Goal: Find specific page/section: Find specific page/section

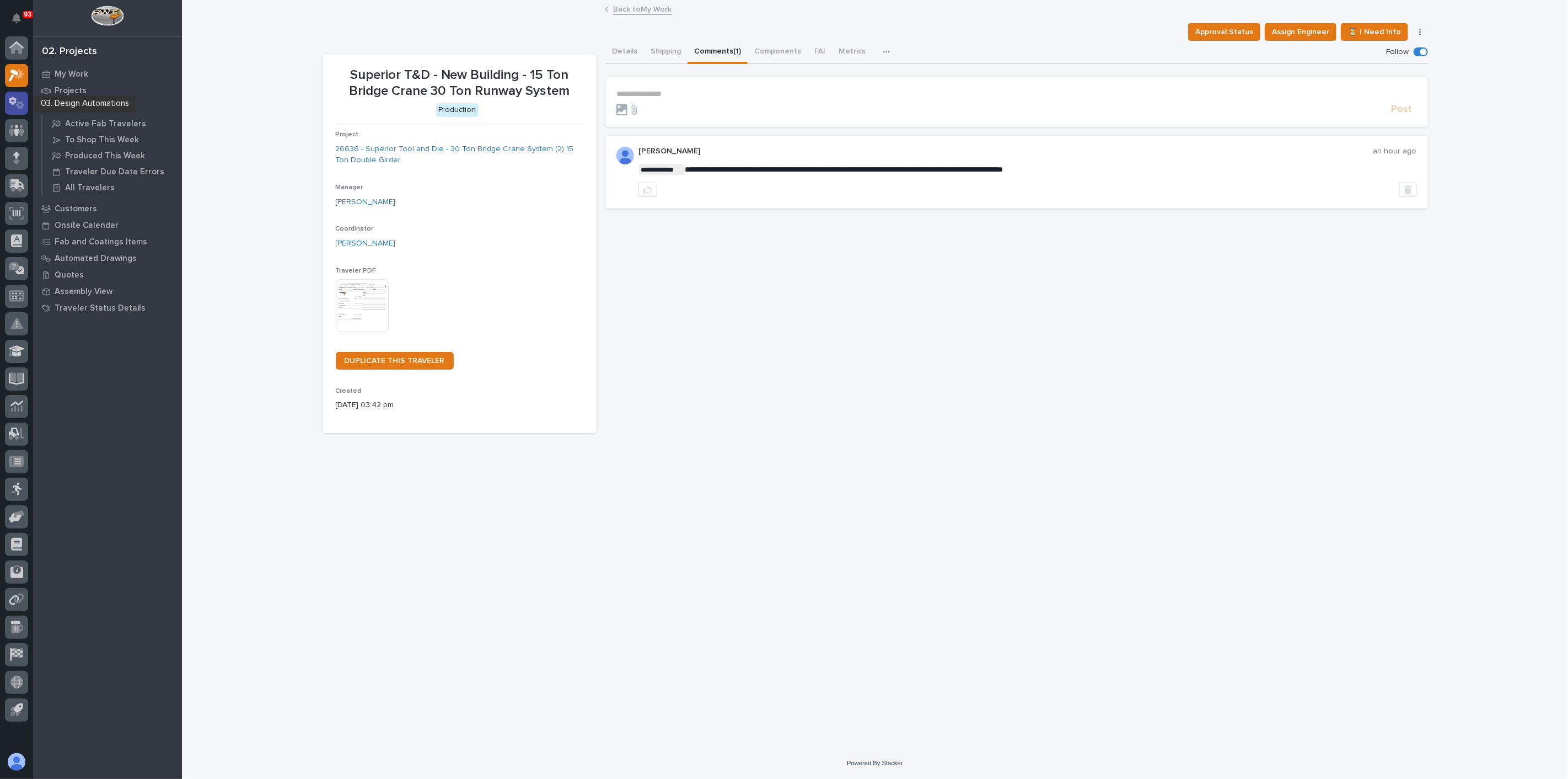
click at [12, 97] on icon at bounding box center [12, 101] width 8 height 9
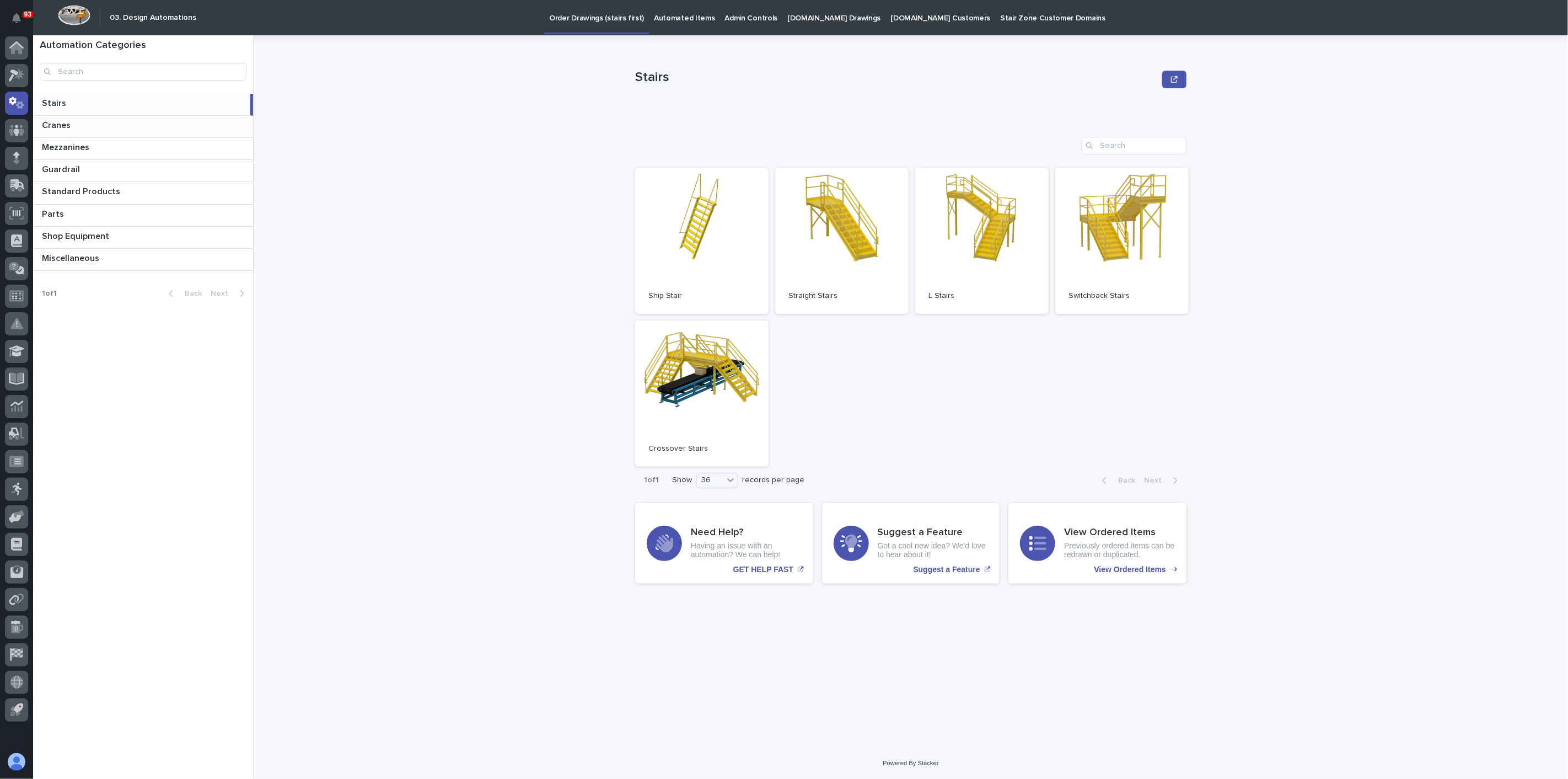
click at [215, 129] on p at bounding box center [145, 125] width 207 height 10
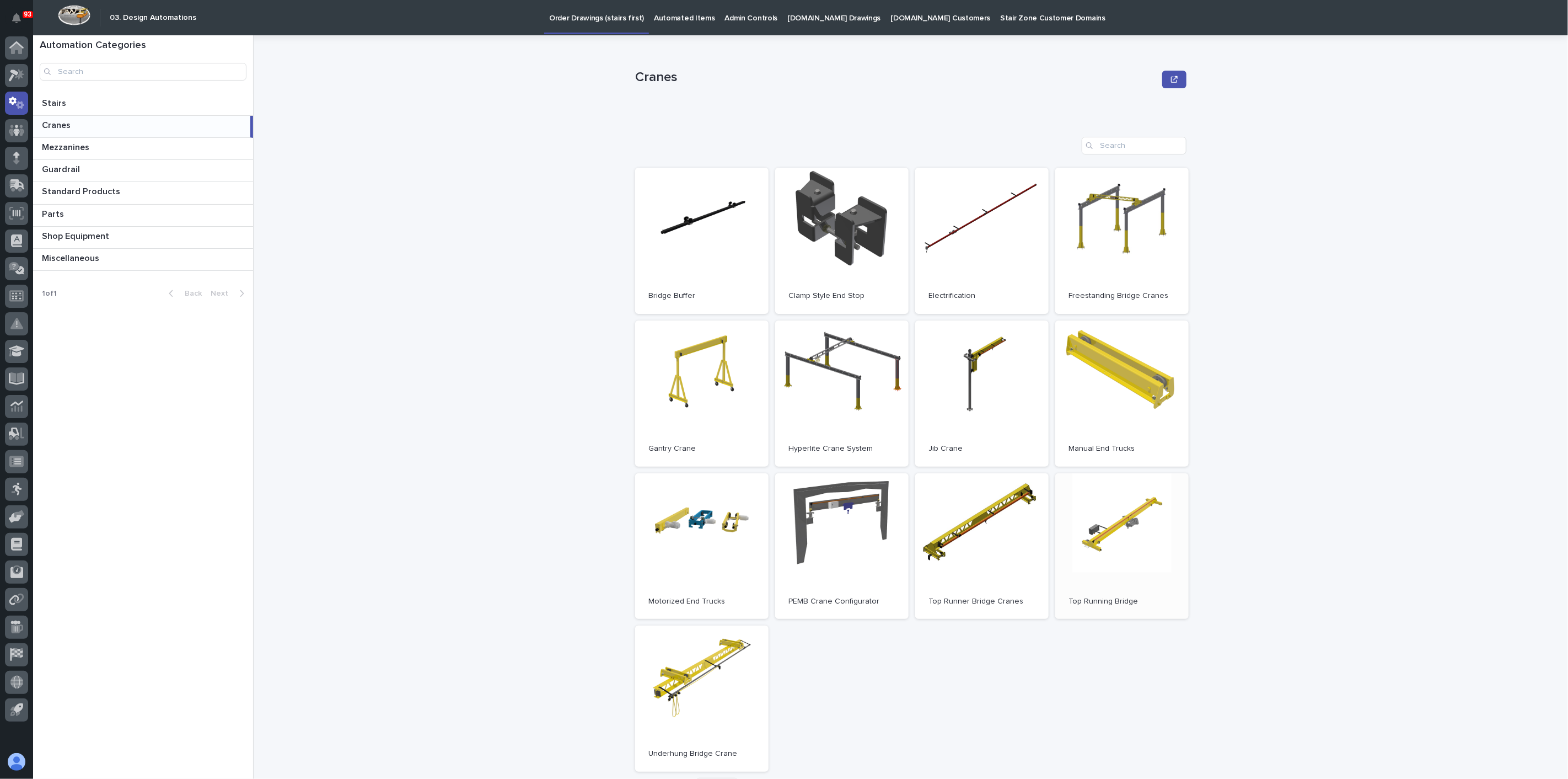
click at [1133, 532] on link "Open" at bounding box center [1122, 546] width 133 height 146
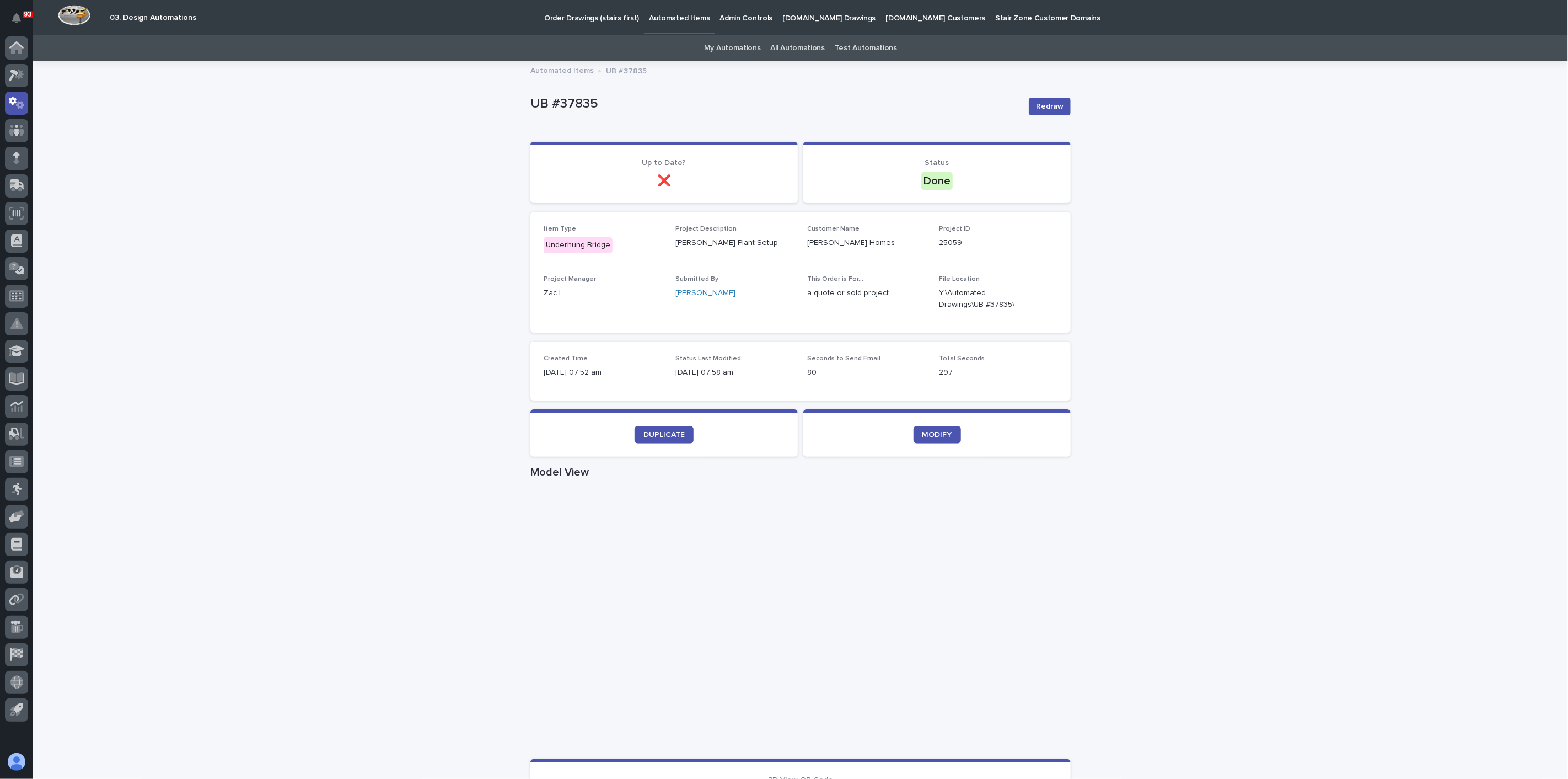
click at [793, 41] on link "All Automations" at bounding box center [797, 48] width 54 height 26
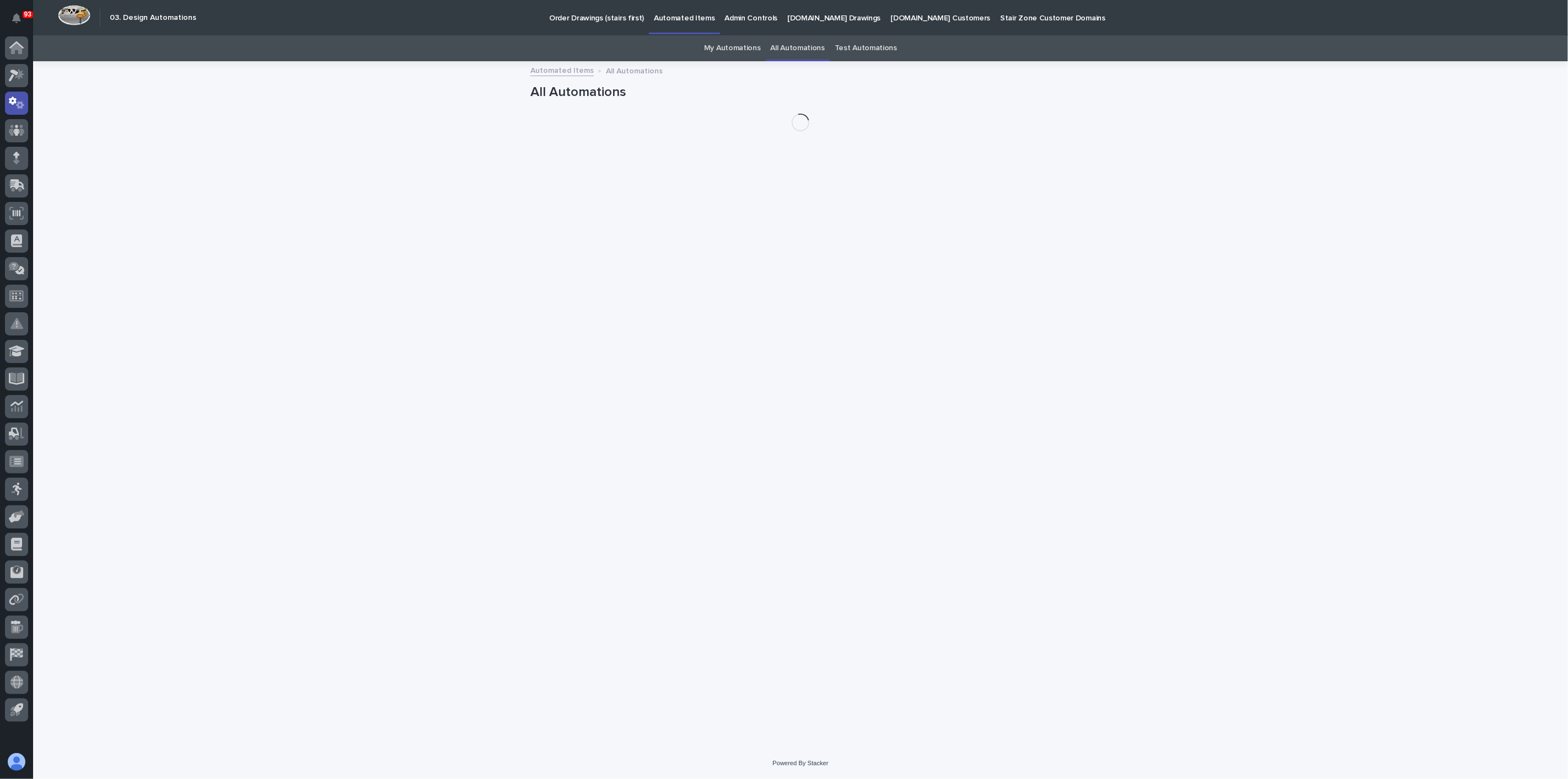
click at [740, 48] on link "My Automations" at bounding box center [732, 48] width 57 height 26
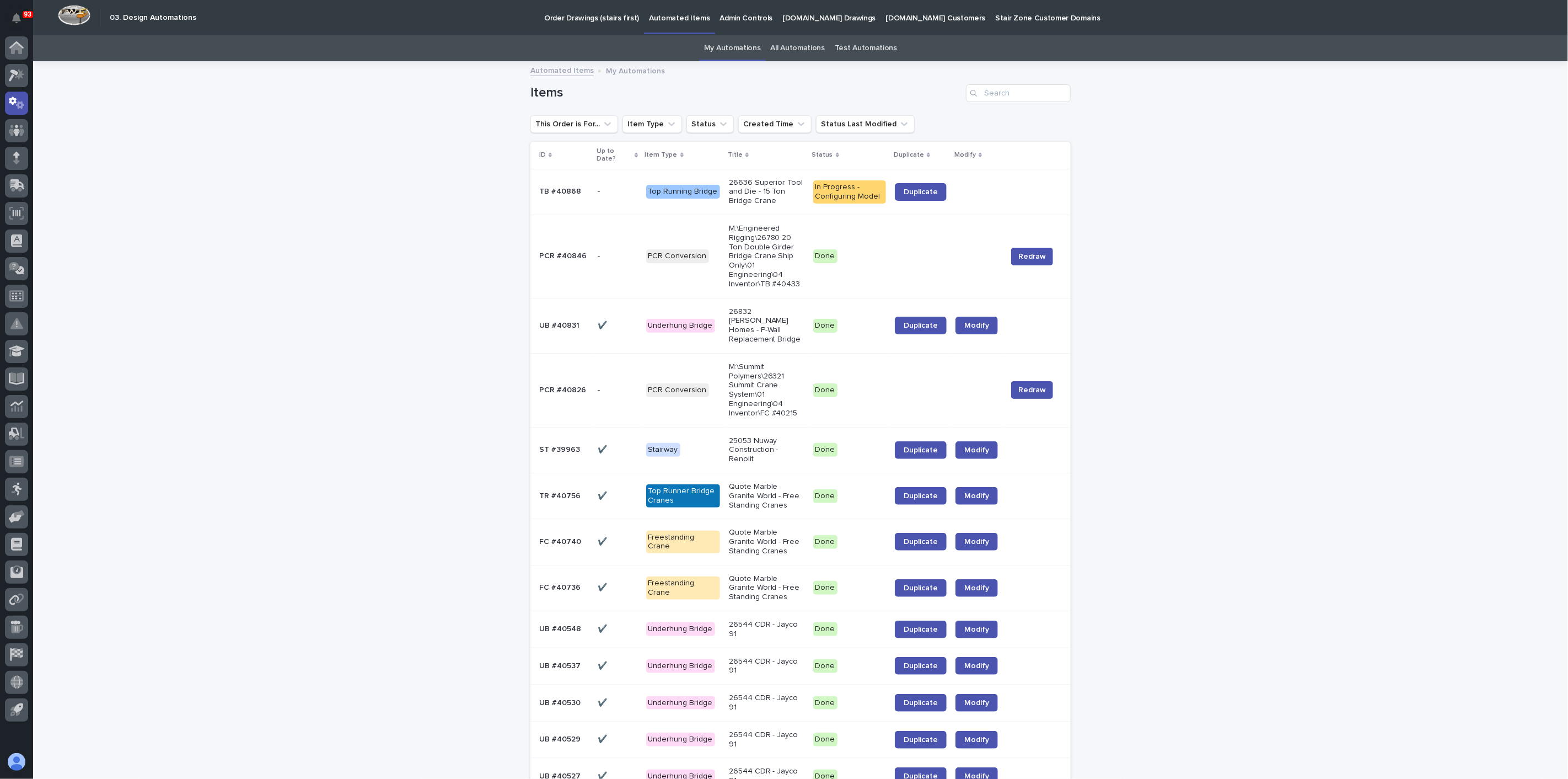
click at [773, 194] on p "26636 Superior Tool and Die - 15 Ton Bridge Crane" at bounding box center [766, 192] width 75 height 27
